Goal: Transaction & Acquisition: Purchase product/service

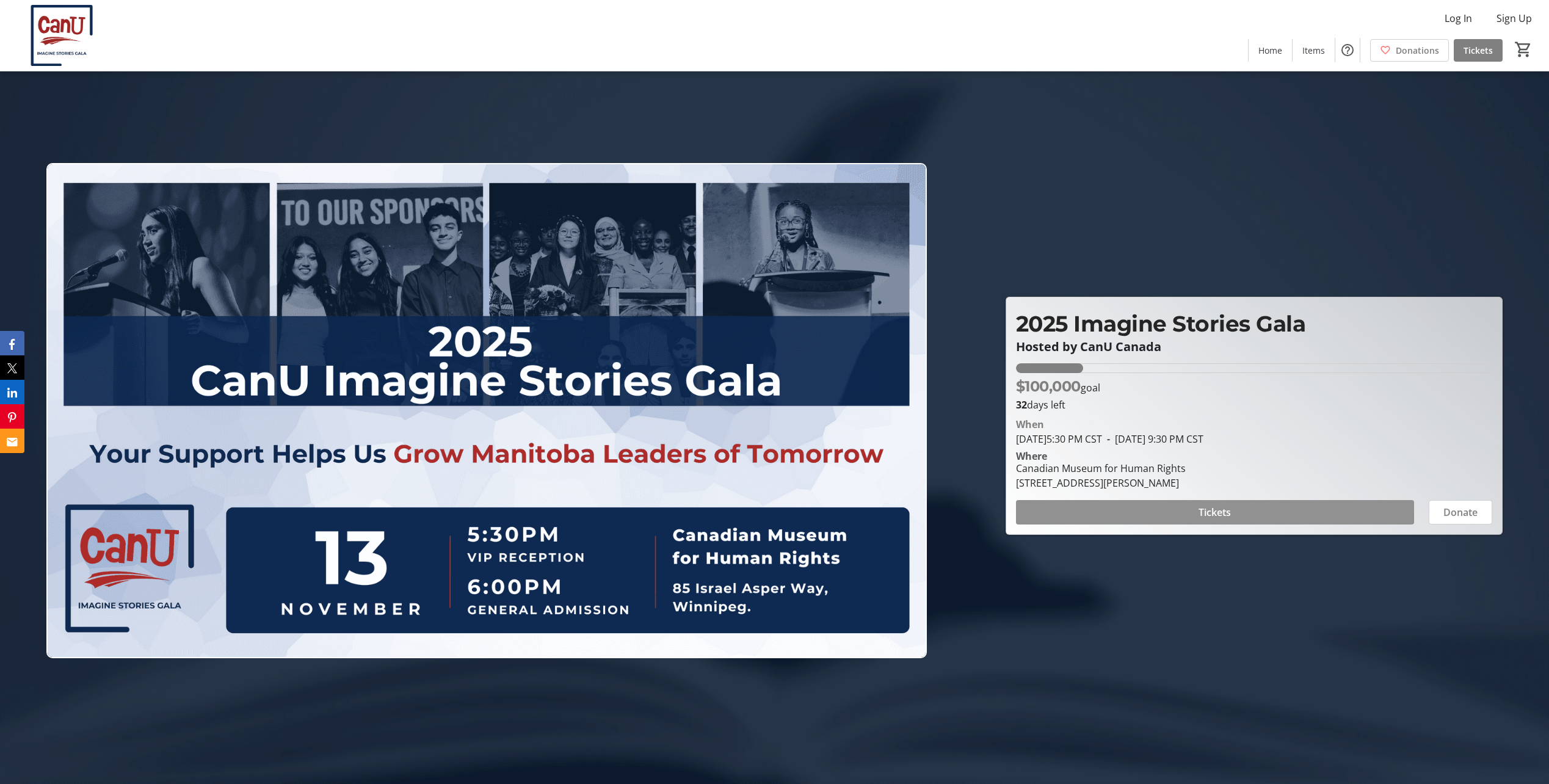
click at [1151, 509] on span at bounding box center [1215, 513] width 398 height 30
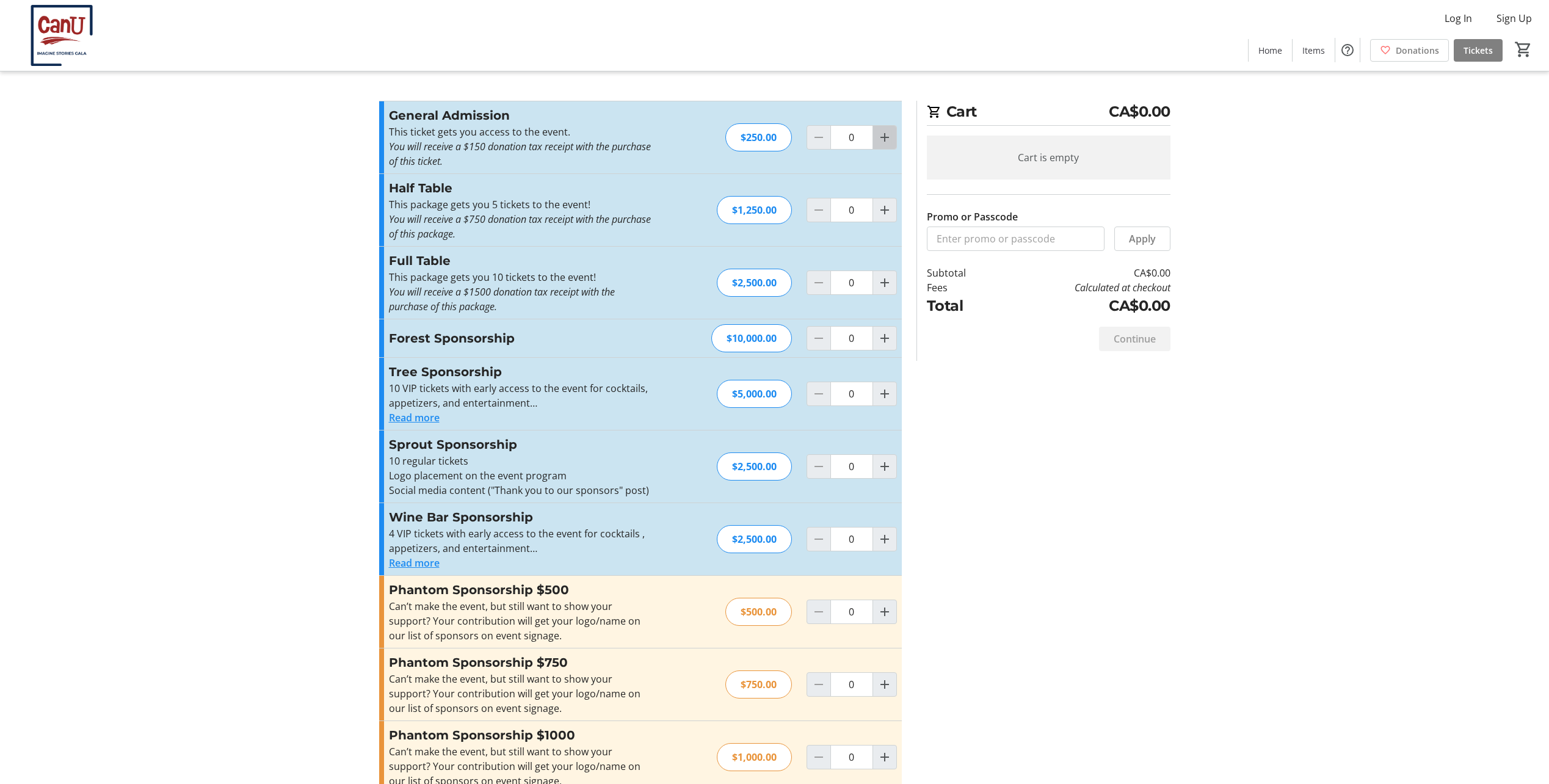
click at [882, 140] on mat-icon "Increment by one" at bounding box center [884, 137] width 15 height 15
type input "2"
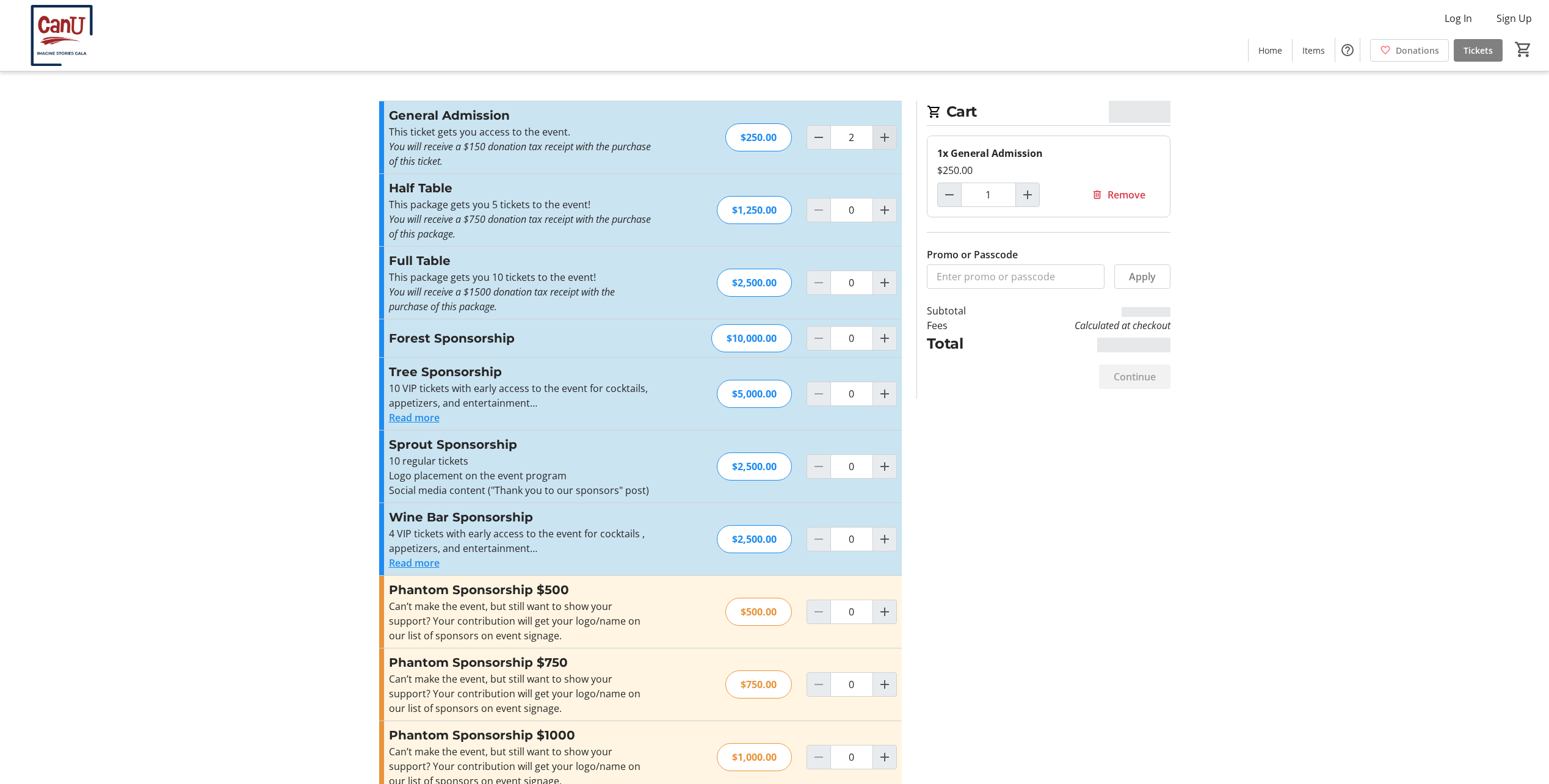
type input "2"
click at [1122, 372] on span "Continue" at bounding box center [1135, 376] width 42 height 15
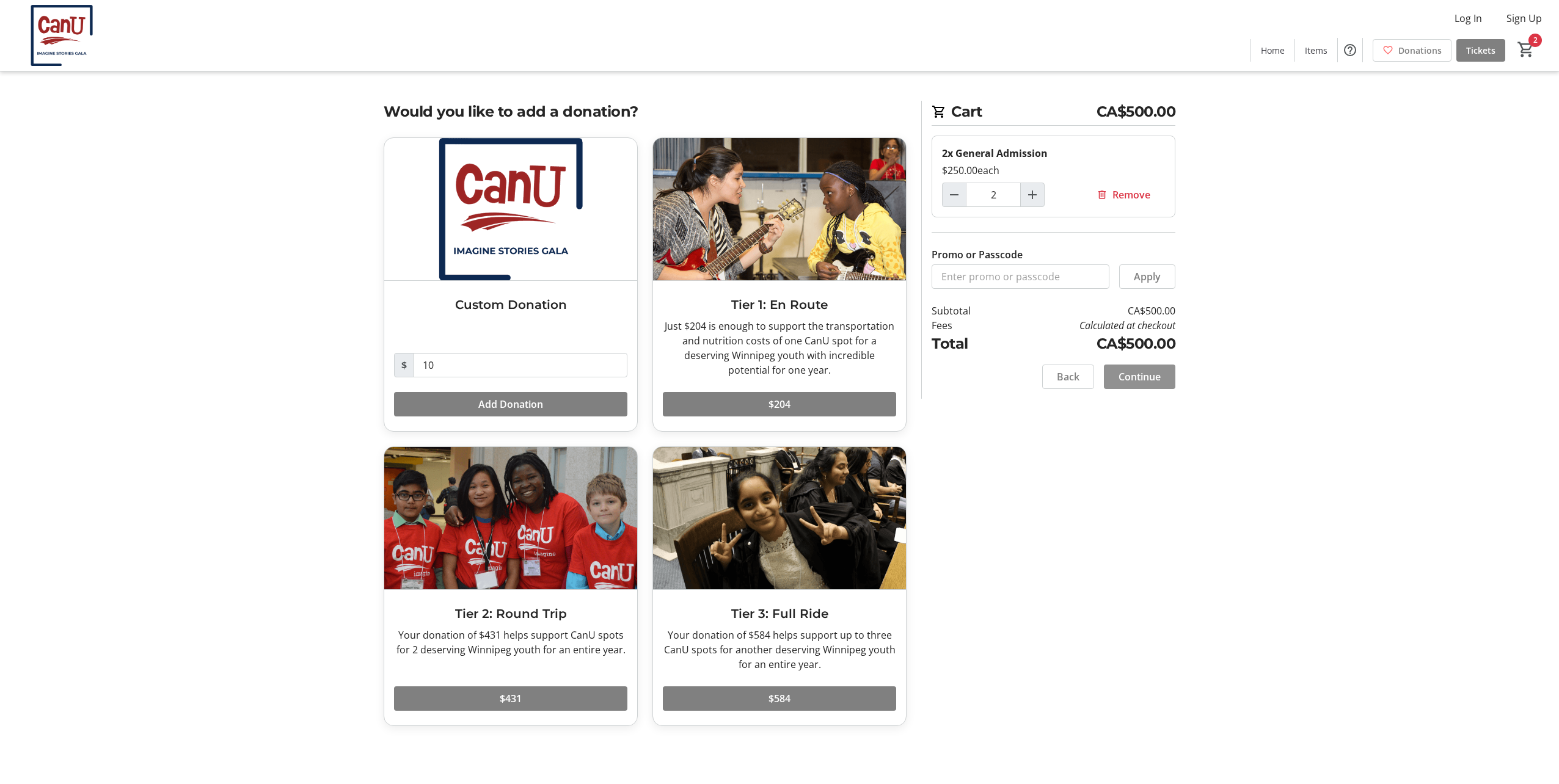
click at [1141, 375] on span "Continue" at bounding box center [1139, 376] width 42 height 15
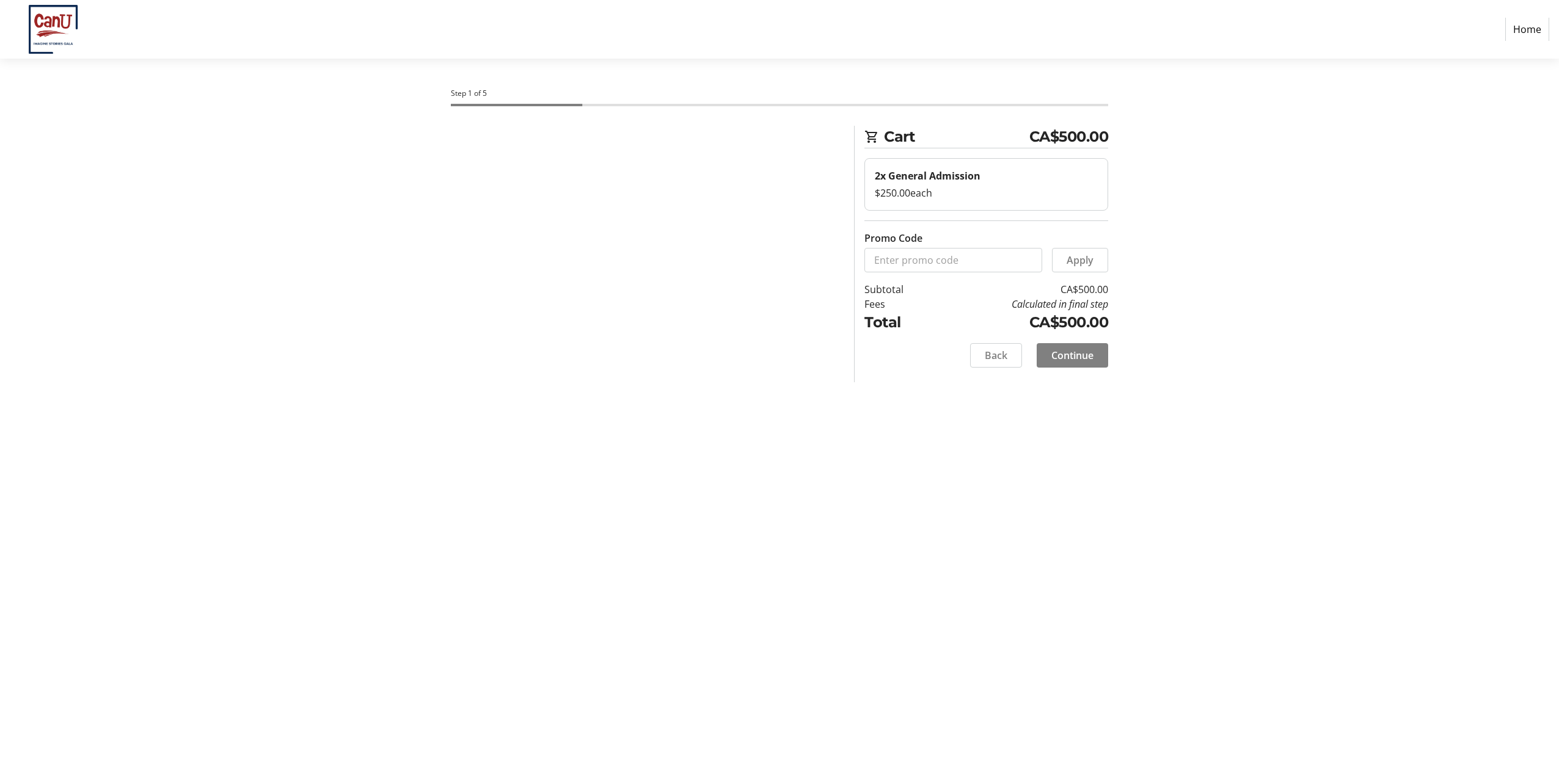
select select "CA"
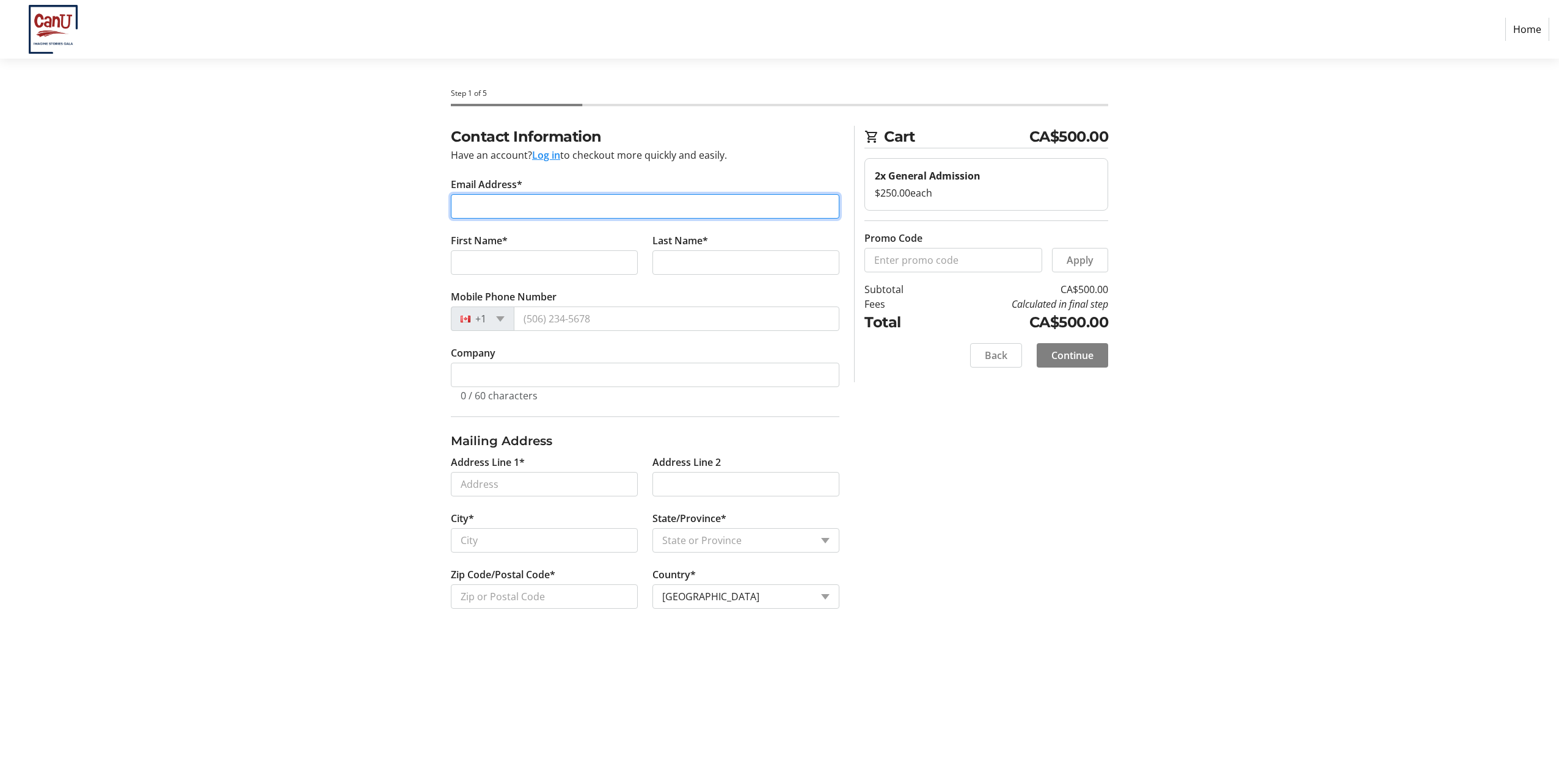
click at [720, 203] on input "Email Address*" at bounding box center [645, 206] width 388 height 24
type input "[EMAIL_ADDRESS][DOMAIN_NAME]"
type input "[PERSON_NAME]"
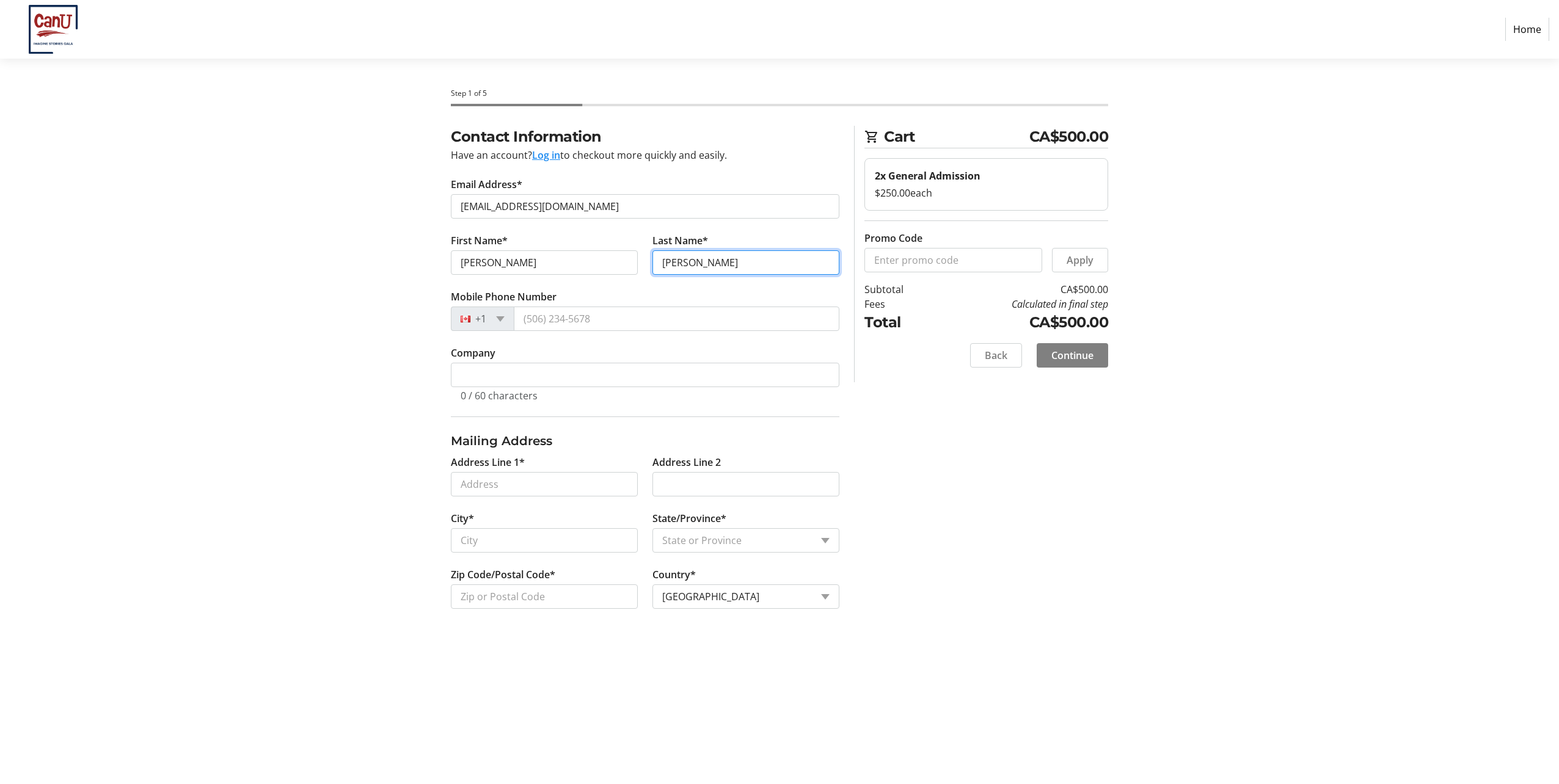
type input "[PERSON_NAME]"
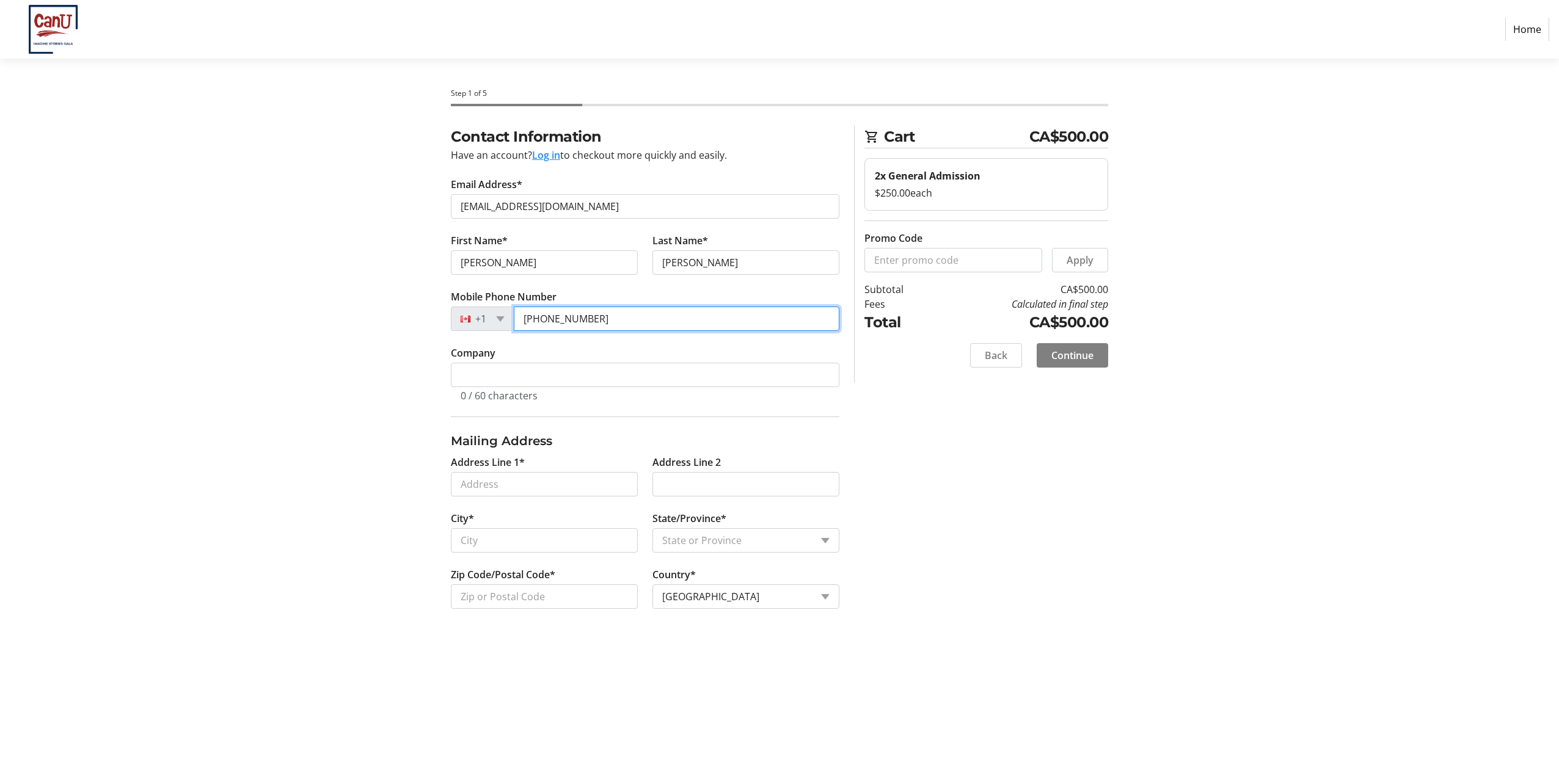
type input "[PHONE_NUMBER]"
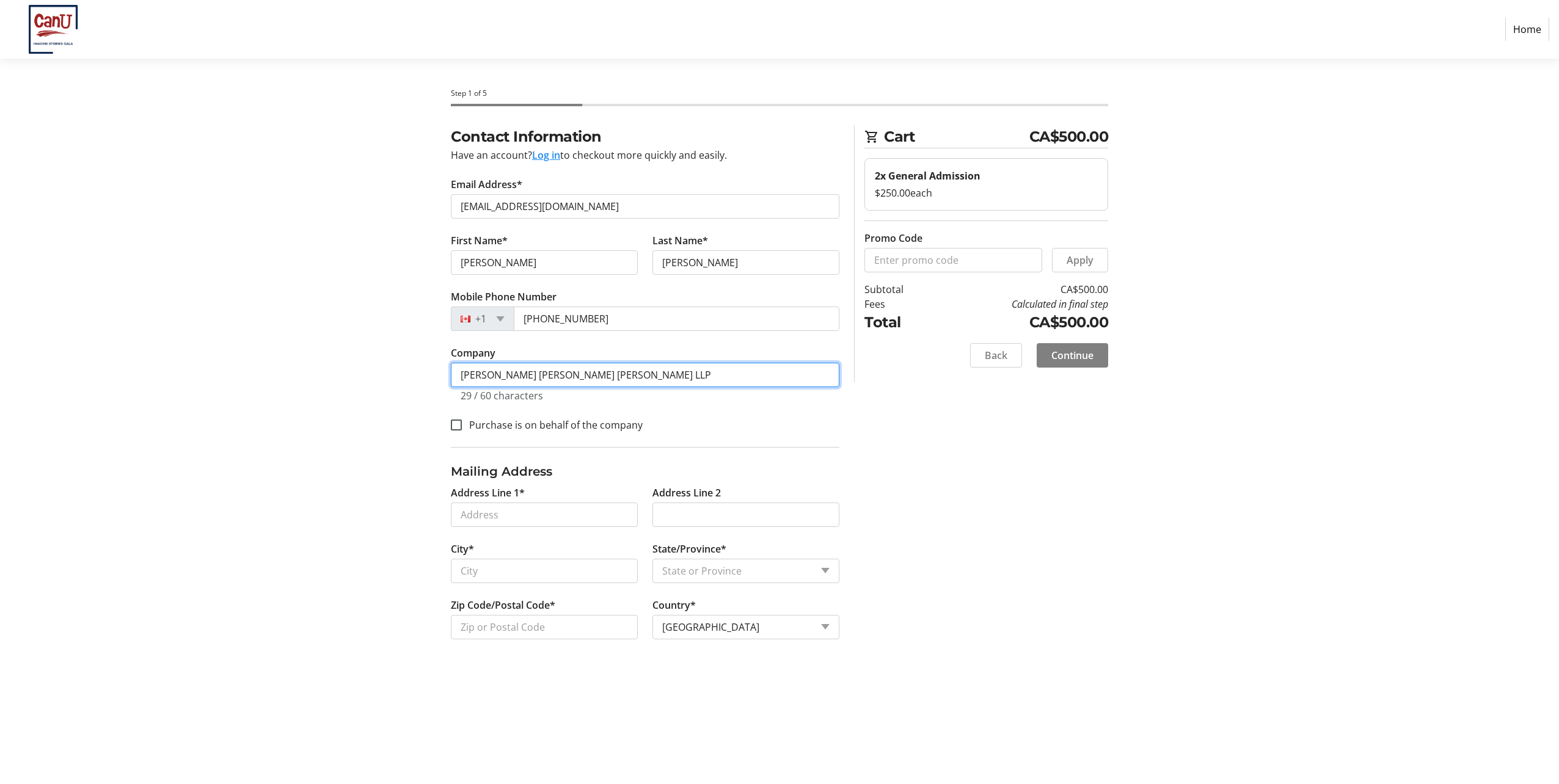
type input "[PERSON_NAME] [PERSON_NAME] [PERSON_NAME] LLP"
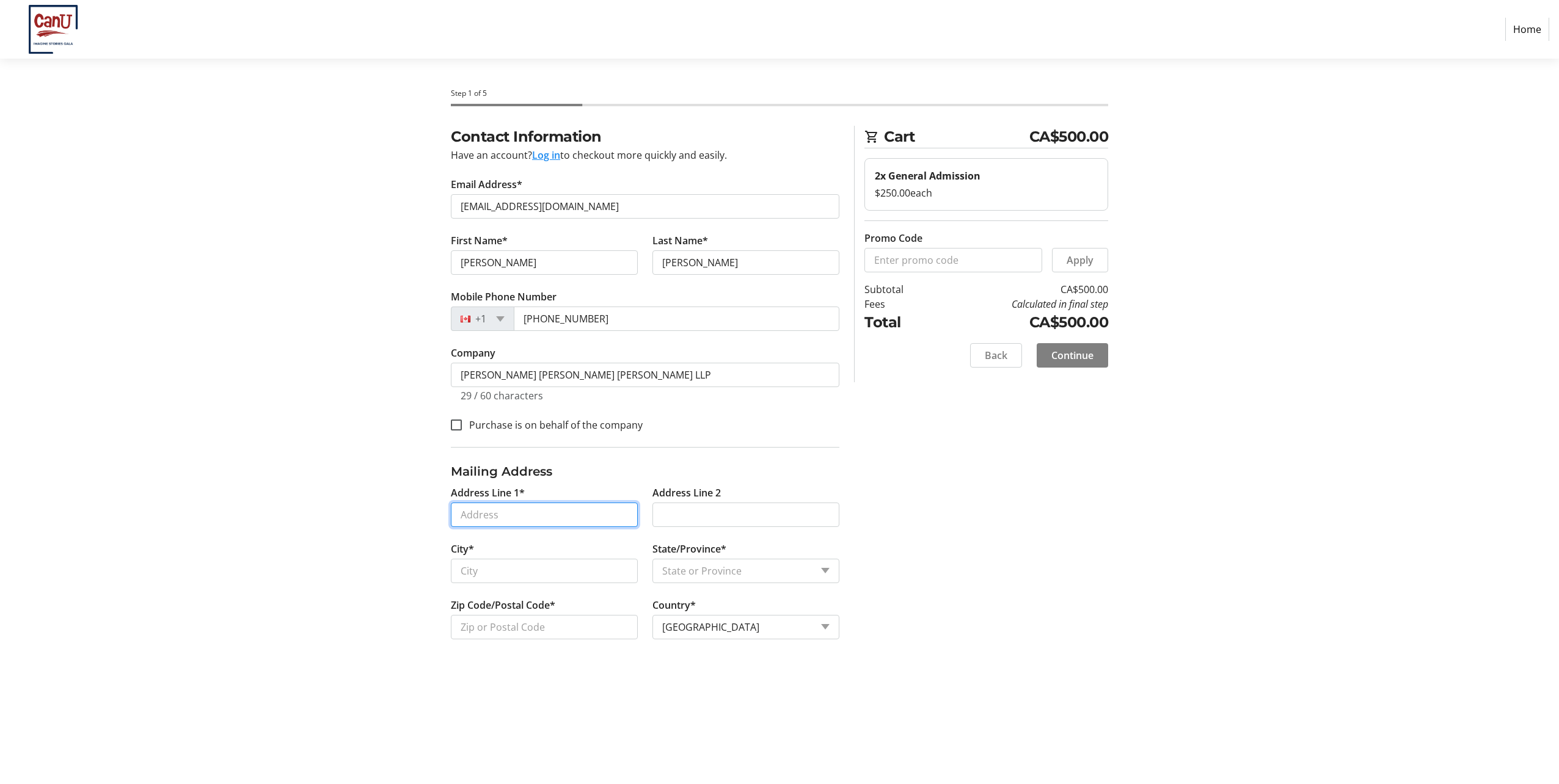
click at [575, 516] on input "Address Line 1*" at bounding box center [544, 514] width 187 height 24
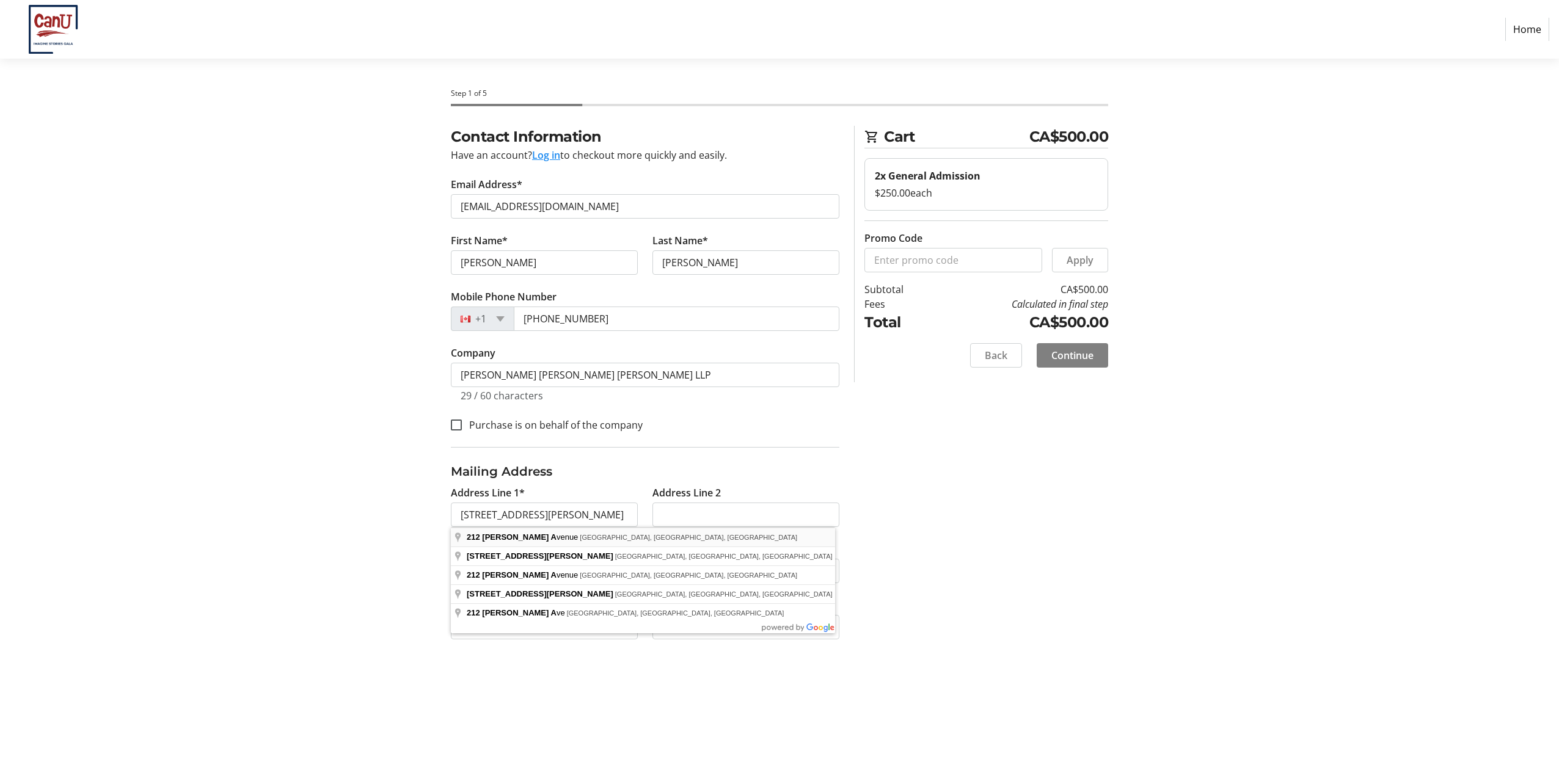
type input "[STREET_ADDRESS][PERSON_NAME]"
type input "[GEOGRAPHIC_DATA]"
select select "MB"
type input "R2G 1C7"
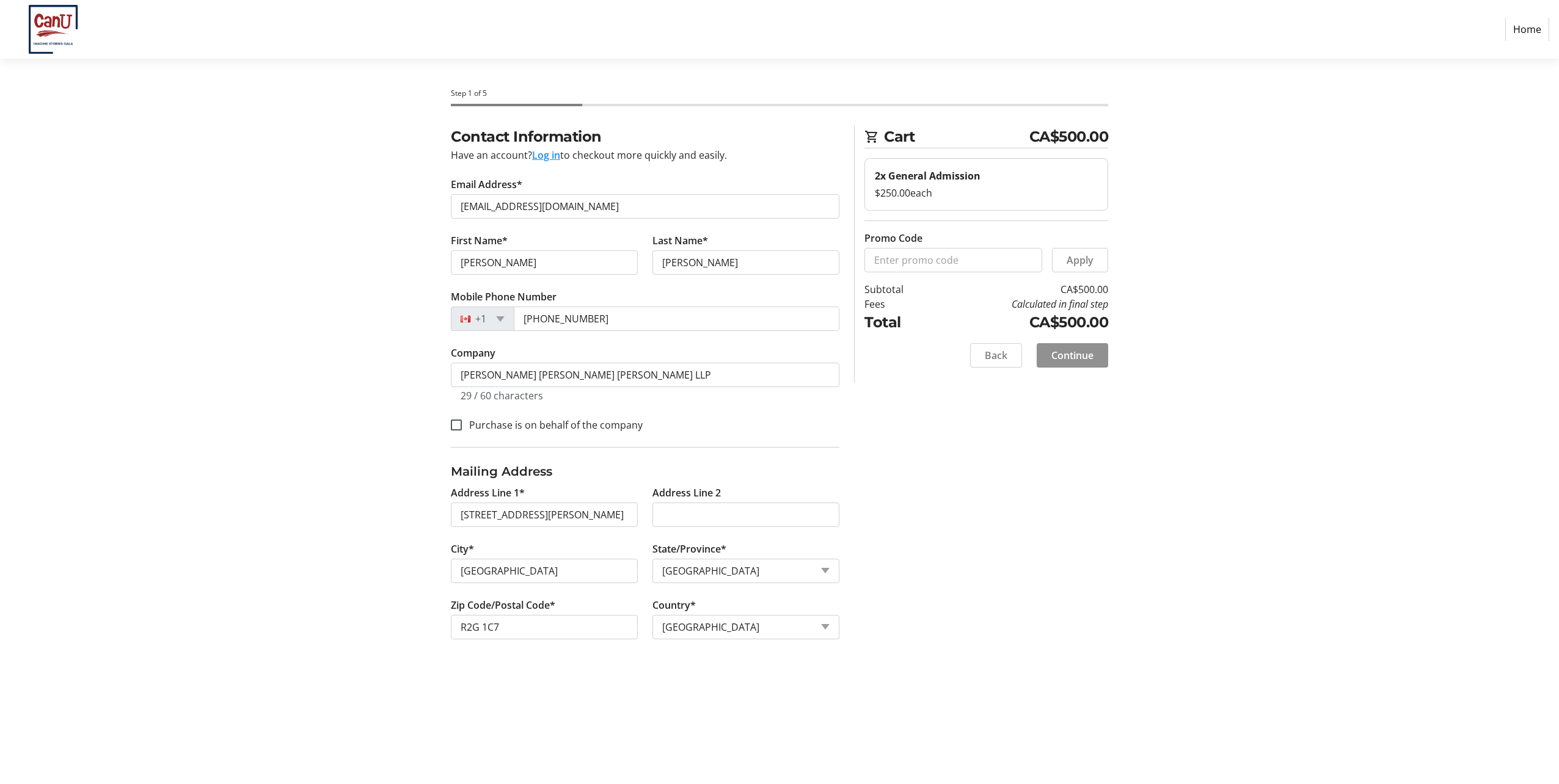
click at [1072, 356] on span "Continue" at bounding box center [1072, 355] width 42 height 15
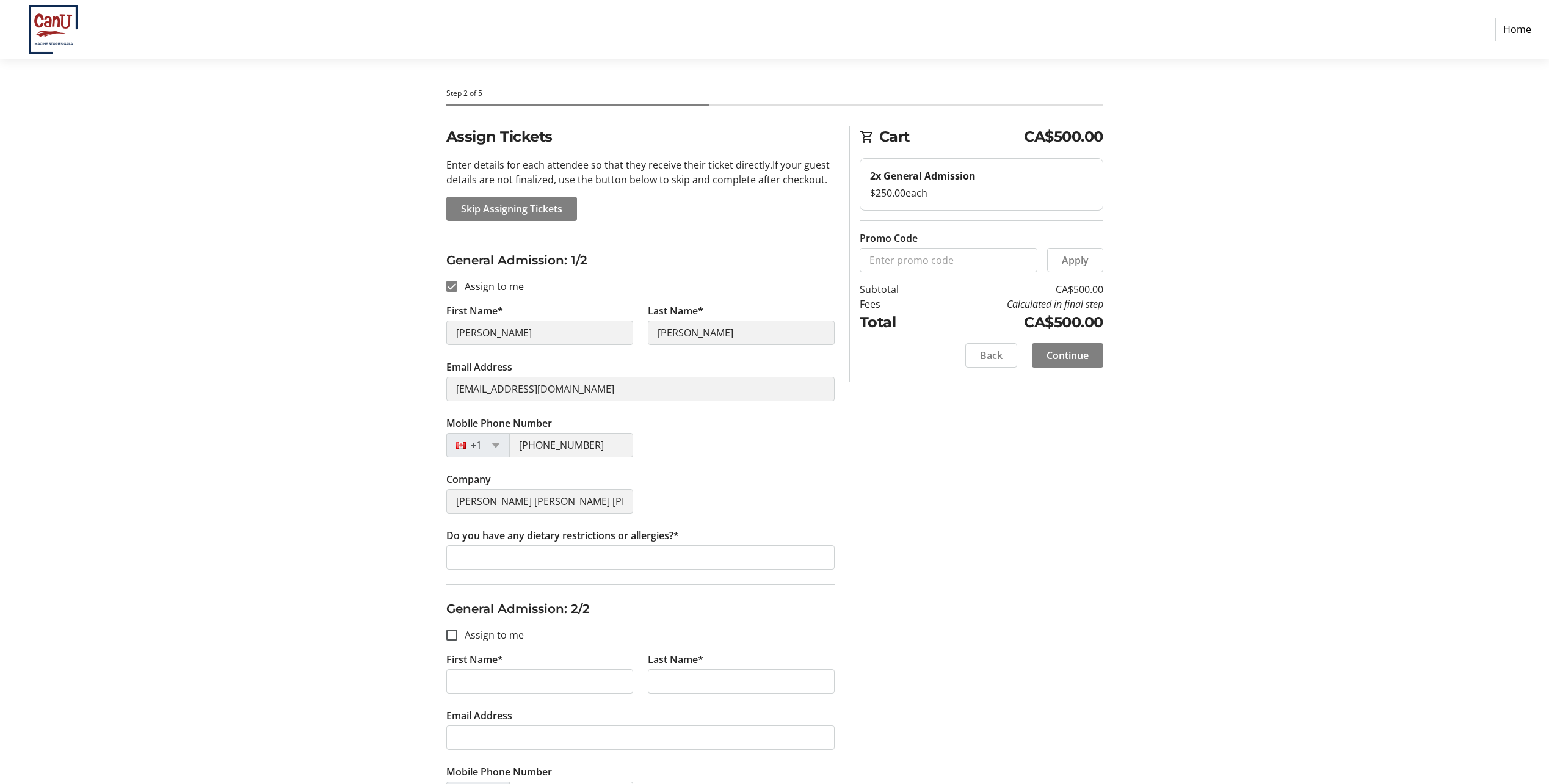
scroll to position [149, 0]
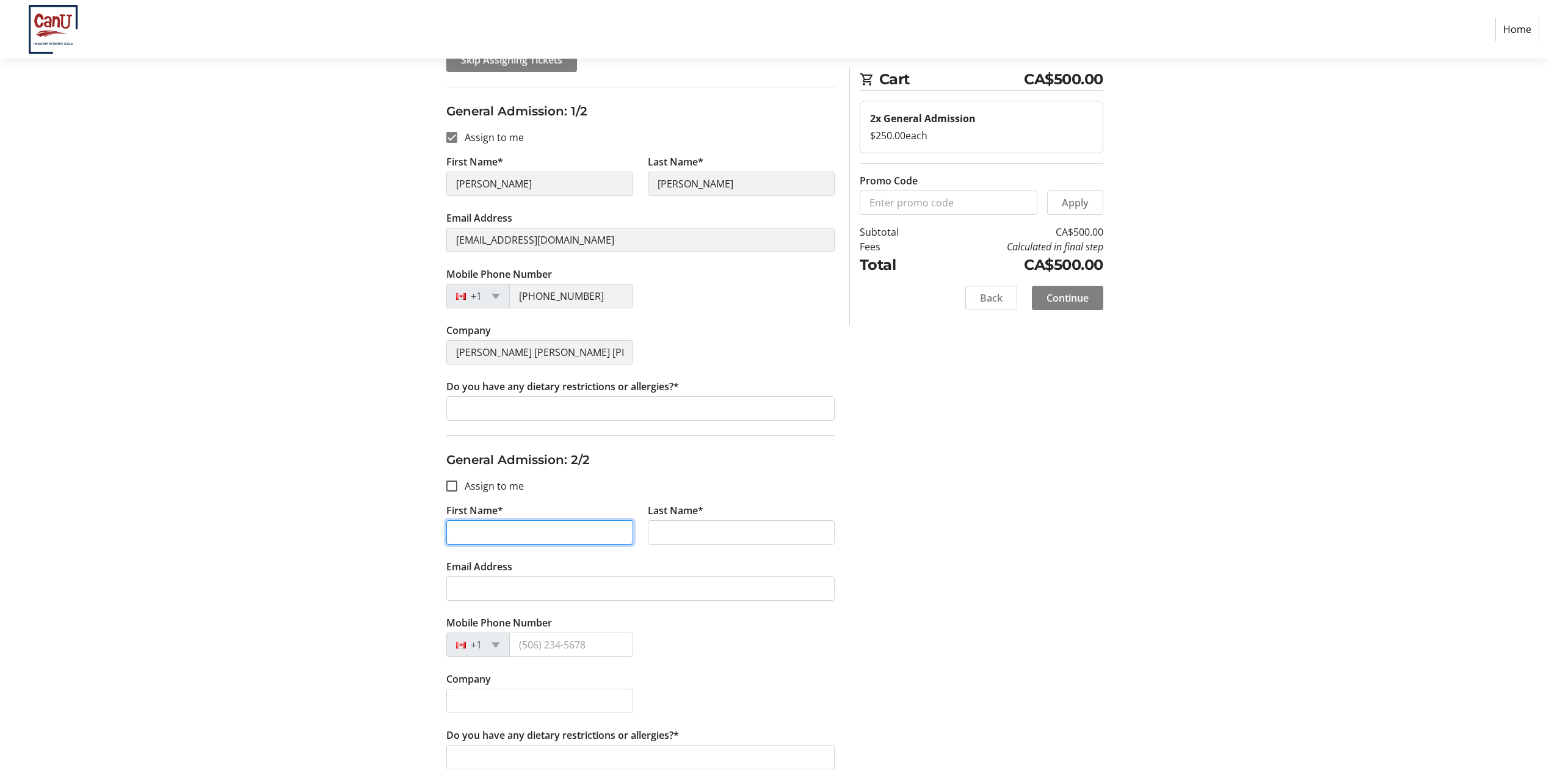
click at [578, 533] on input "First Name*" at bounding box center [540, 533] width 187 height 24
type input "Larissa"
type input "[PERSON_NAME]"
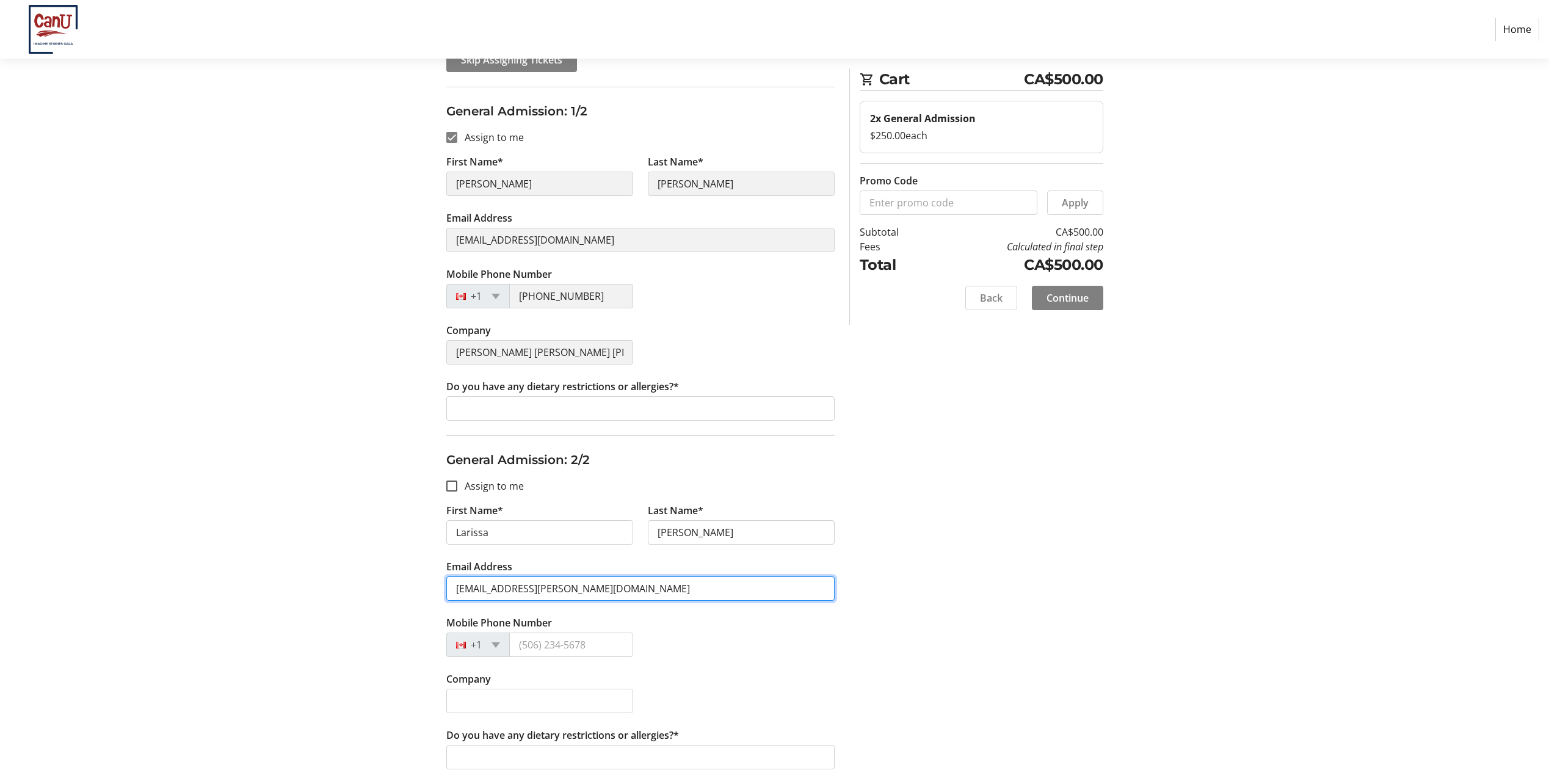
type input "[EMAIL_ADDRESS][PERSON_NAME][DOMAIN_NAME]"
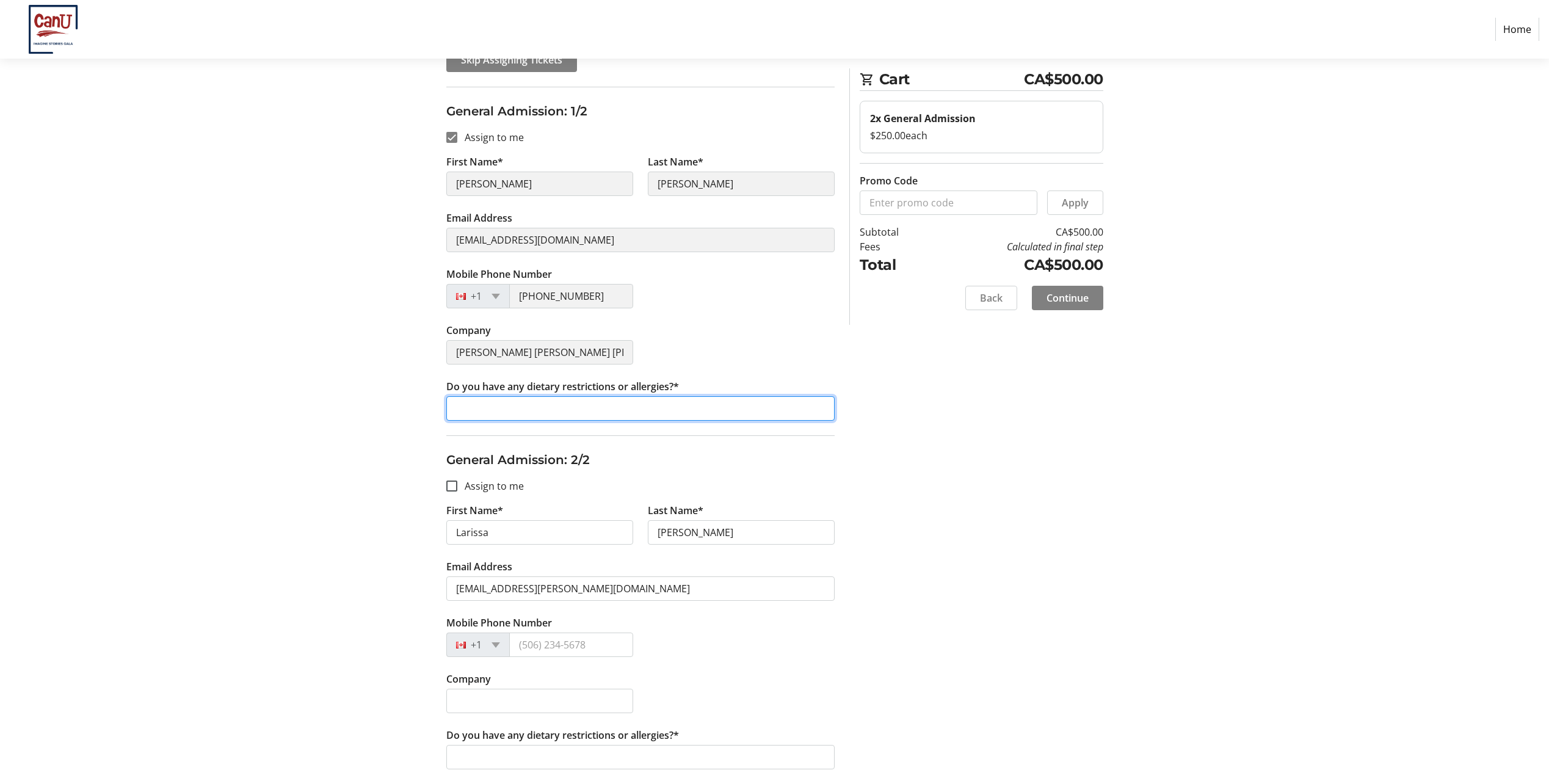
click at [615, 406] on input "Do you have any dietary restrictions or allergies?*" at bounding box center [640, 408] width 388 height 24
type input "None"
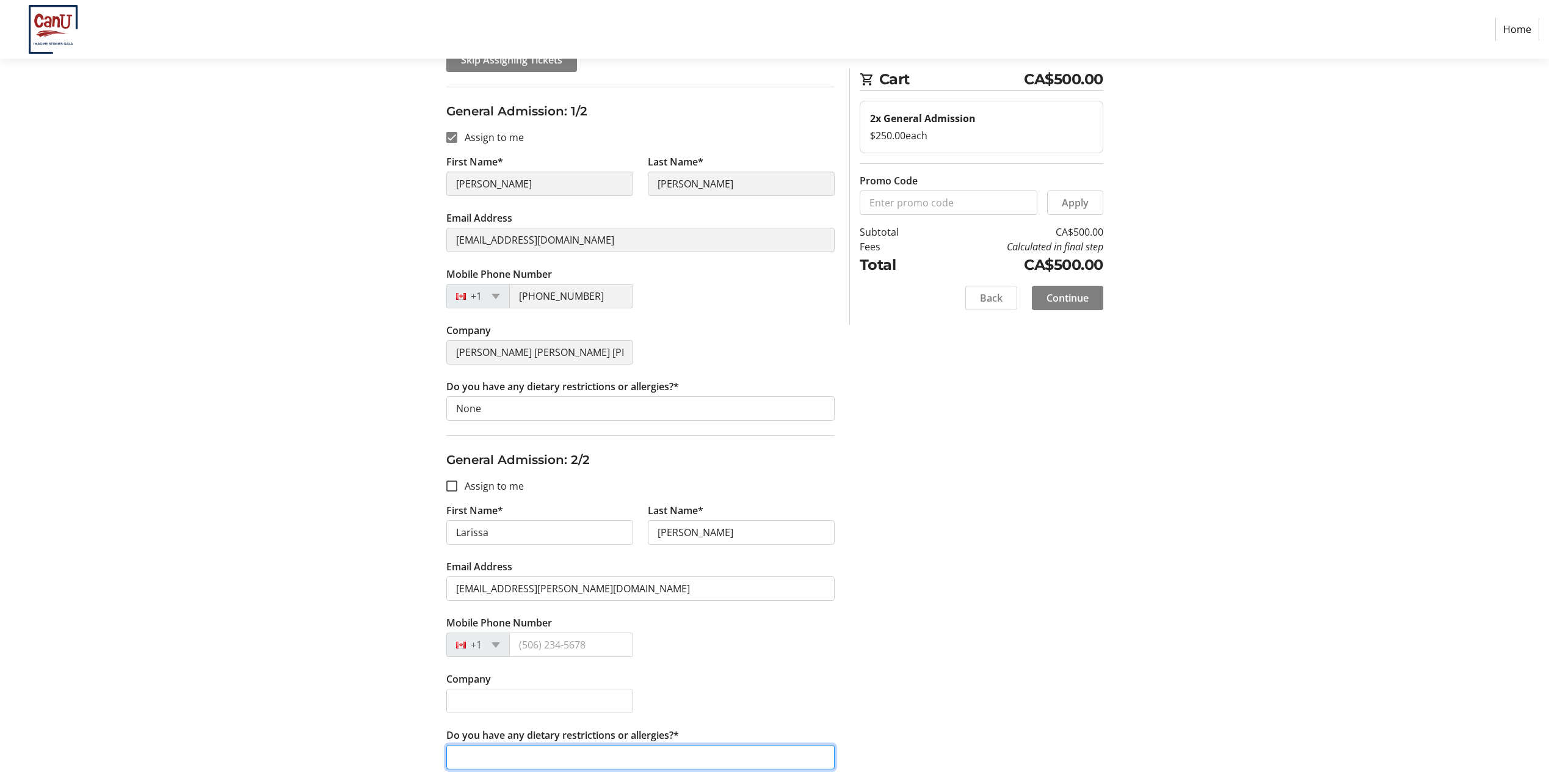
click at [612, 758] on input "Do you have any dietary restrictions or allergies?*" at bounding box center [640, 757] width 388 height 24
type input "None"
click at [1006, 536] on div "Assign Tickets Enter details for each attendee so that they receive their ticke…" at bounding box center [774, 380] width 806 height 807
click at [1070, 298] on span "Continue" at bounding box center [1068, 298] width 42 height 15
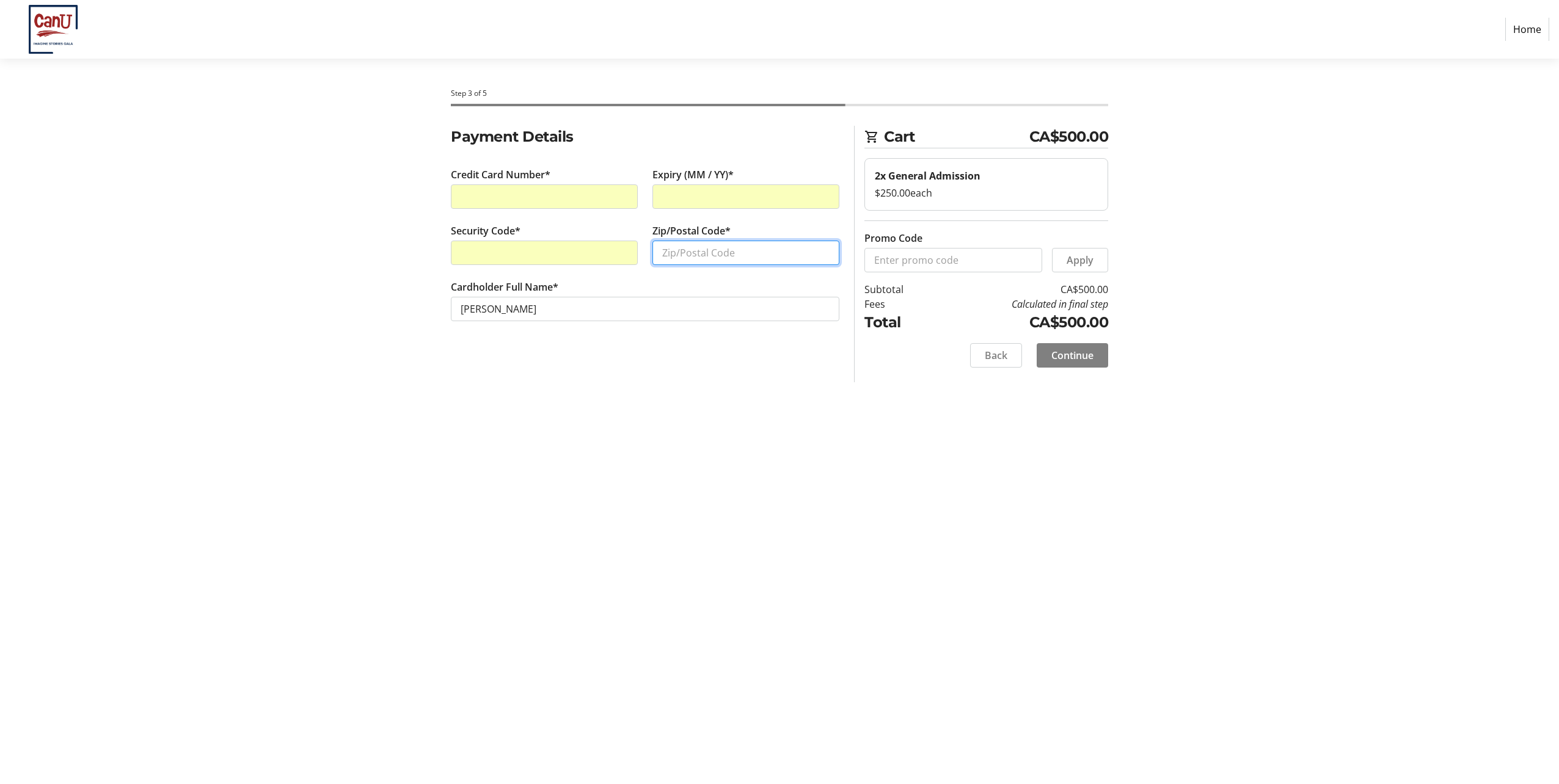
click at [665, 257] on input "Zip/Postal Code*" at bounding box center [745, 252] width 187 height 24
type input "r"
type input "R2G1C7"
click at [1066, 357] on span "Continue" at bounding box center [1072, 355] width 42 height 15
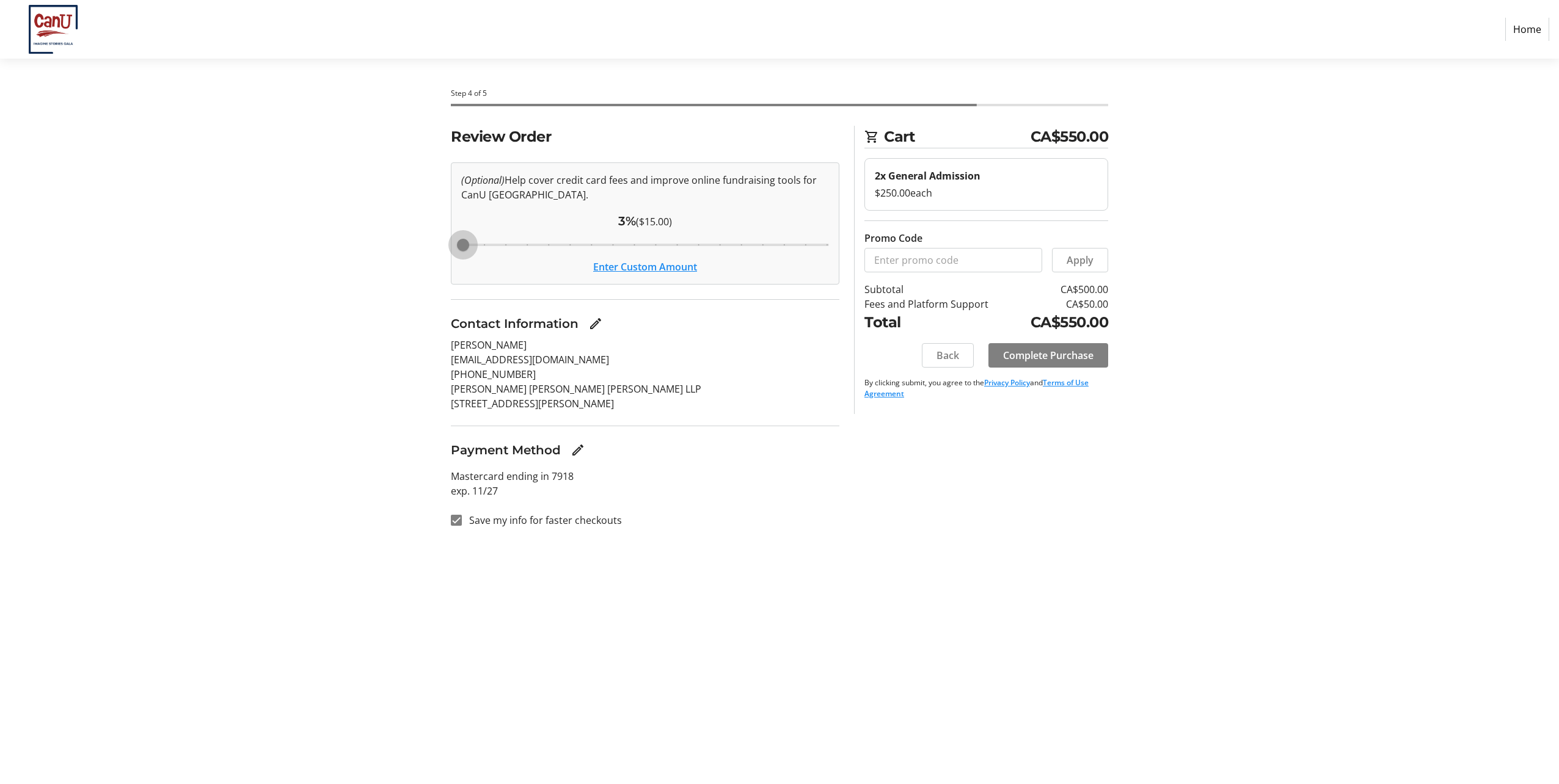
drag, startPoint x: 611, startPoint y: 244, endPoint x: 396, endPoint y: 251, distance: 215.1
type input "3"
click at [448, 251] on input "Cover fees percentage" at bounding box center [645, 245] width 393 height 27
click at [645, 269] on button "Enter Custom Amount" at bounding box center [644, 266] width 104 height 15
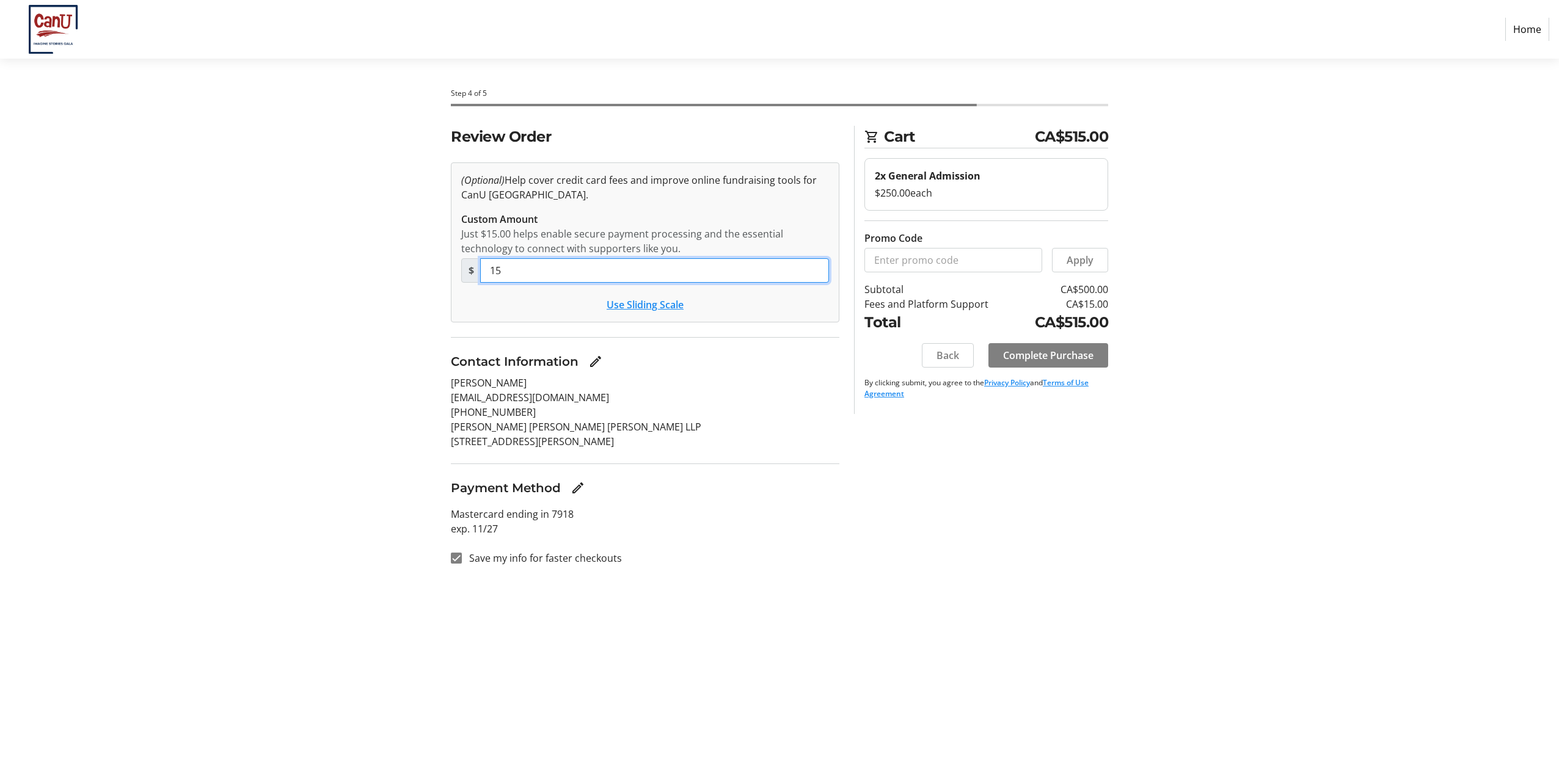
click at [531, 275] on input "15" at bounding box center [654, 271] width 349 height 24
type input "1"
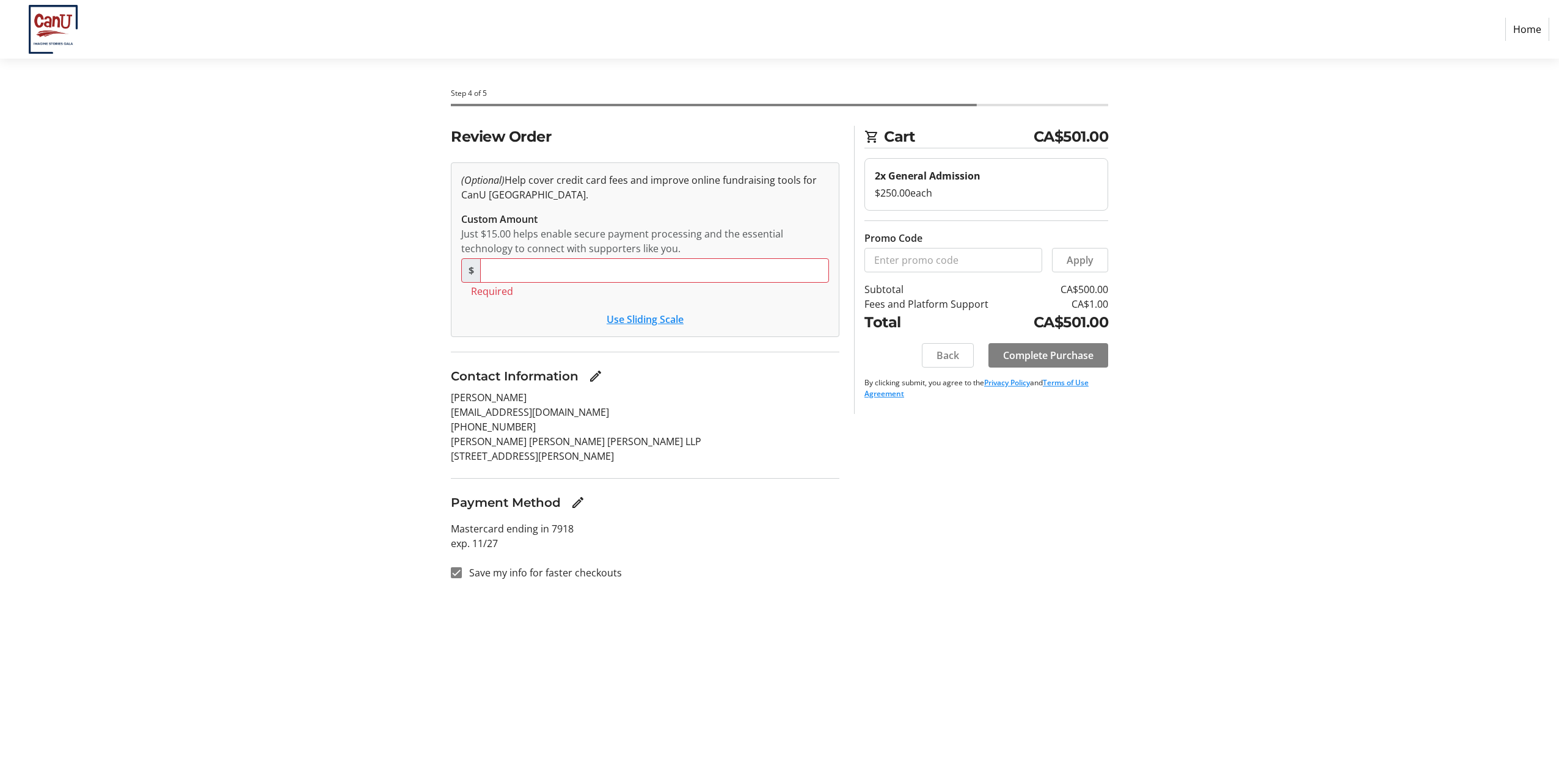
click at [792, 408] on div "[PERSON_NAME] [EMAIL_ADDRESS][DOMAIN_NAME] [PHONE_NUMBER] [PERSON_NAME] [PERSON…" at bounding box center [645, 419] width 388 height 58
click at [704, 273] on input "Custom Amount" at bounding box center [654, 271] width 349 height 24
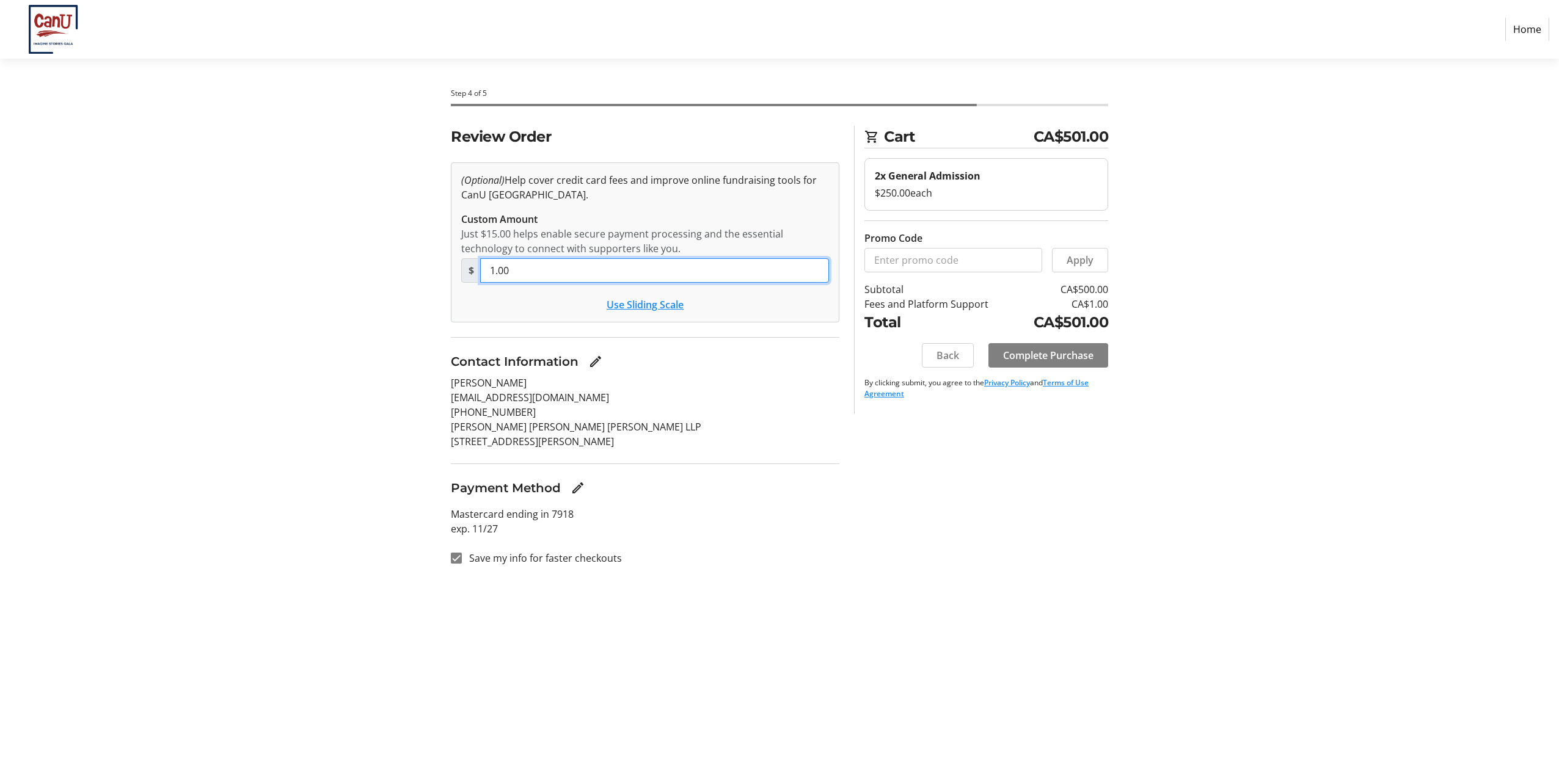
type input "1.00"
click at [871, 493] on div "Review Order (Optional) Help cover credit card fees and improve online fundrais…" at bounding box center [779, 353] width 806 height 454
click at [1018, 361] on span "Complete Purchase" at bounding box center [1048, 355] width 91 height 15
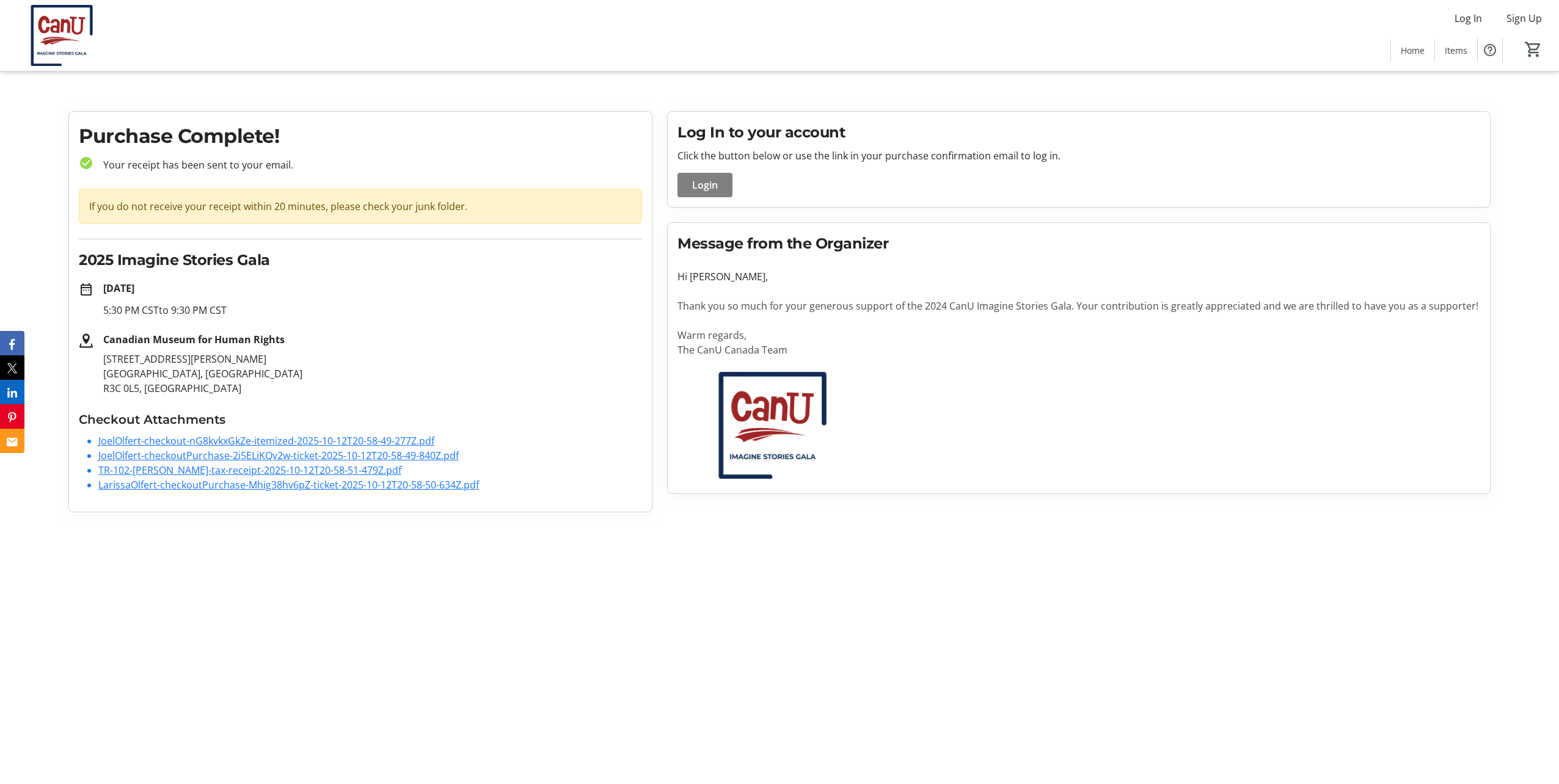
click at [257, 472] on link "TR-102-[PERSON_NAME]-tax-receipt-2025-10-12T20-58-51-479Z.pdf" at bounding box center [250, 470] width 303 height 13
